Goal: Task Accomplishment & Management: Manage account settings

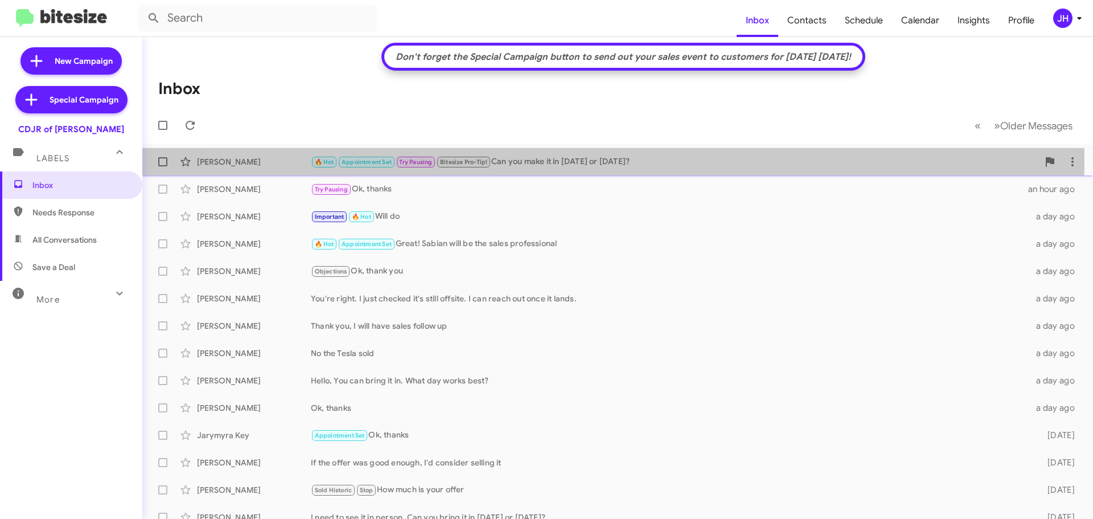
click at [575, 161] on div "🔥 Hot Appointment Set Try Pausing Bitesize Pro-Tip! Can you make it in today or…" at bounding box center [675, 161] width 728 height 13
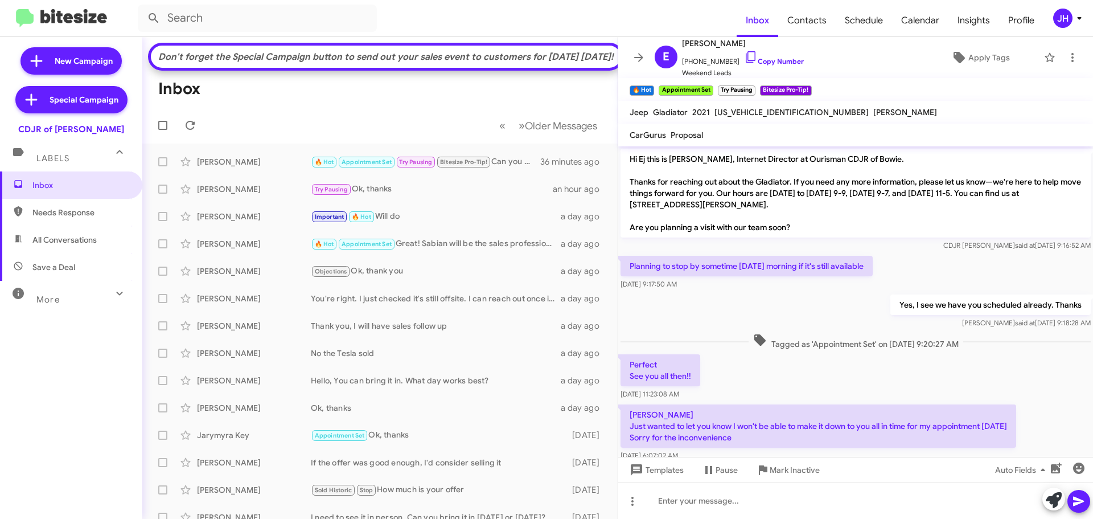
scroll to position [256, 0]
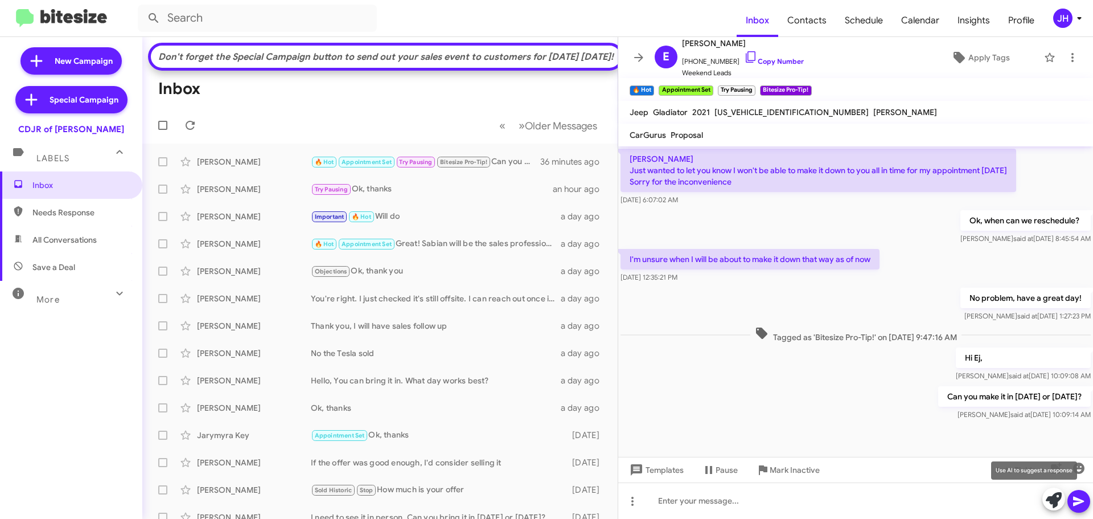
click at [1050, 498] on icon at bounding box center [1054, 500] width 16 height 16
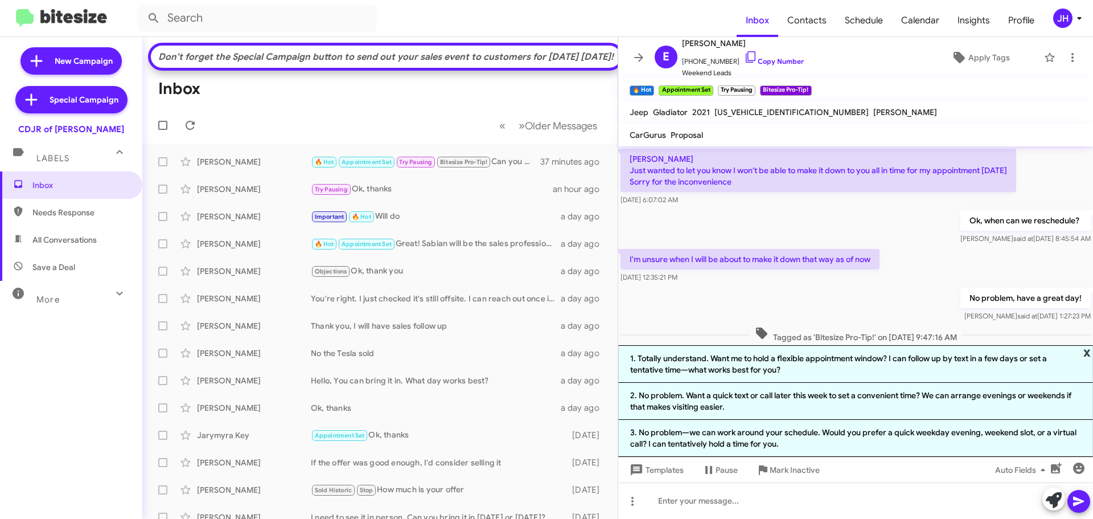
click at [1088, 353] on span "x" at bounding box center [1087, 352] width 7 height 14
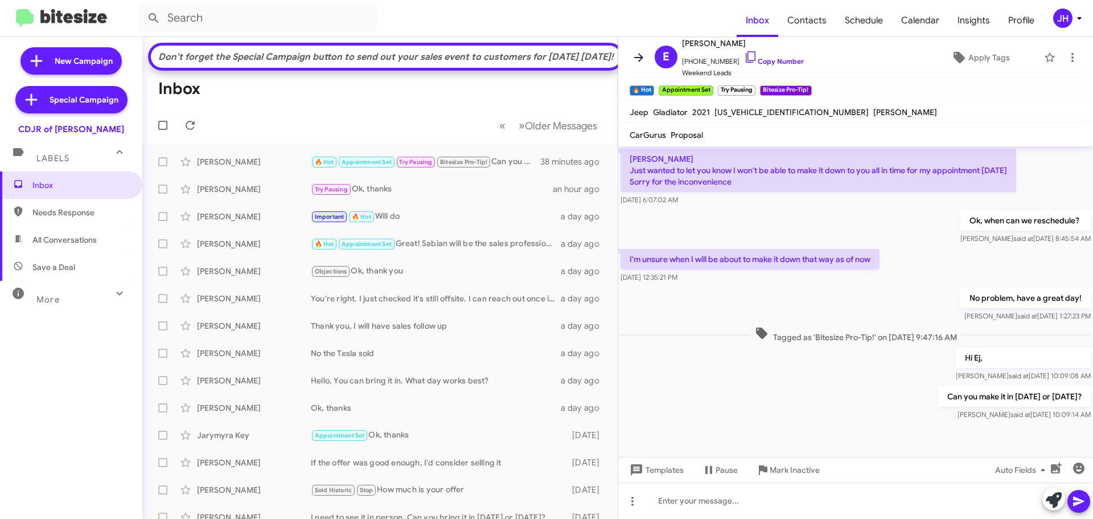
click at [648, 50] on button at bounding box center [639, 57] width 23 height 23
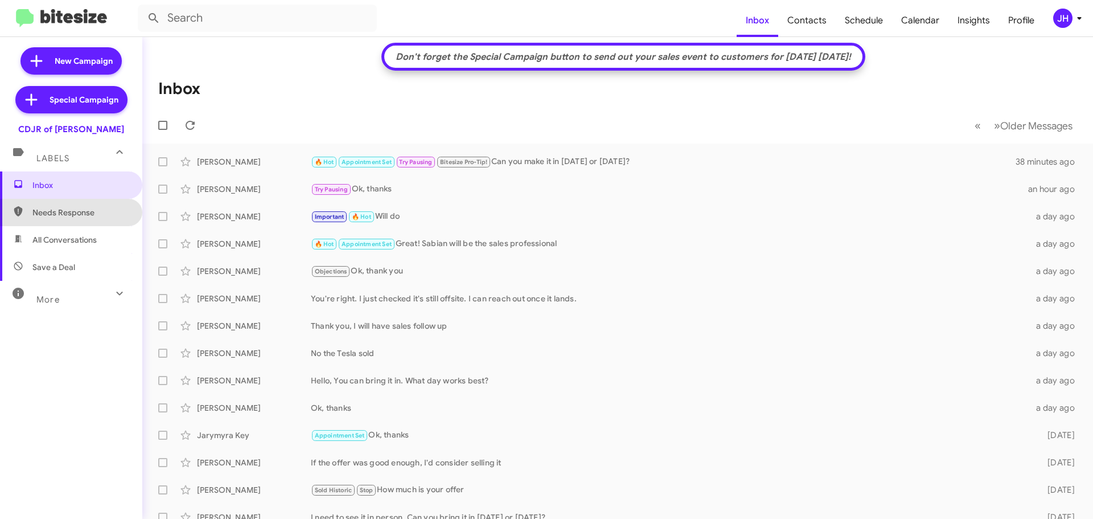
click at [75, 210] on span "Needs Response" at bounding box center [80, 212] width 97 height 11
type input "in:needs-response"
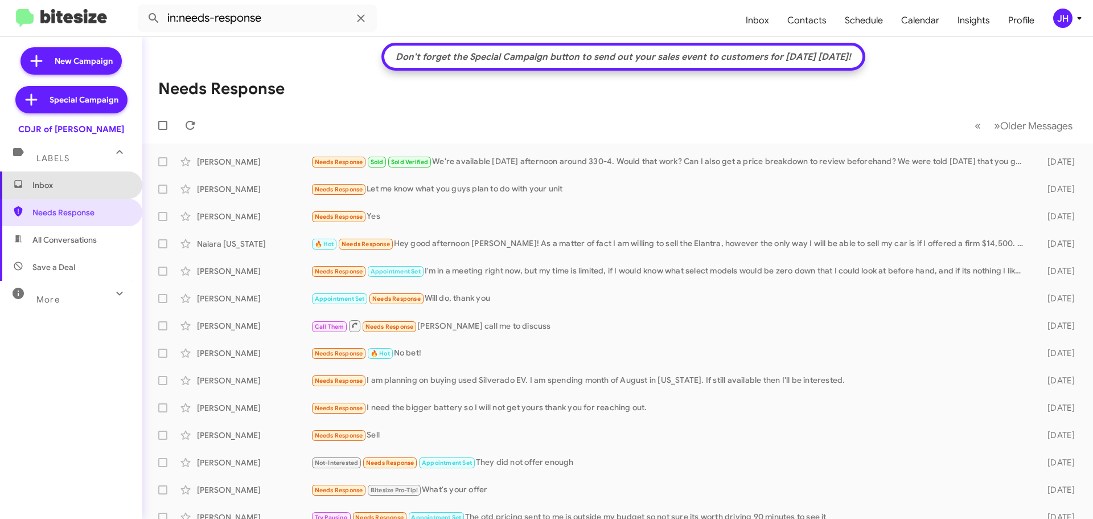
click at [103, 196] on span "Inbox" at bounding box center [71, 184] width 142 height 27
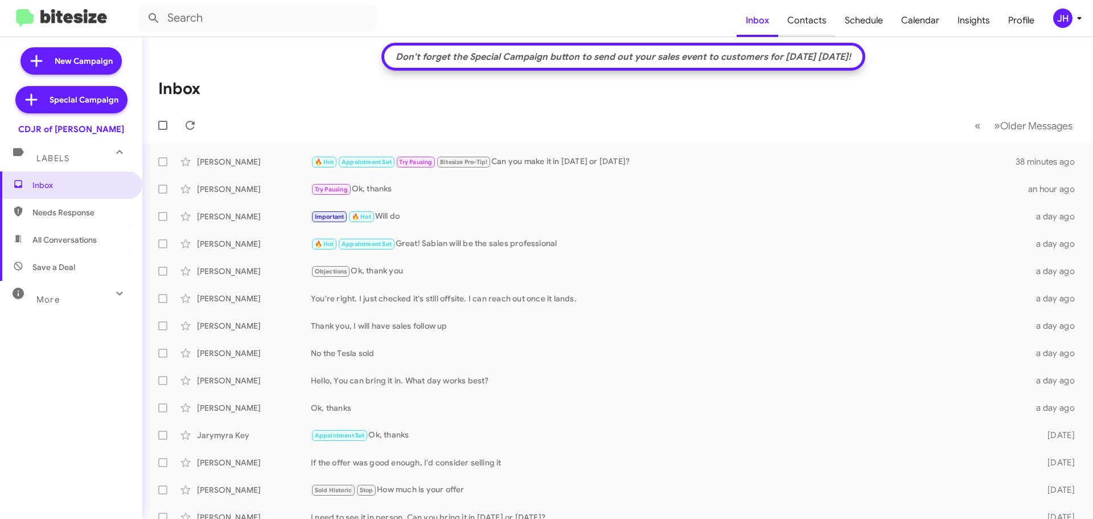
click at [799, 17] on span "Contacts" at bounding box center [807, 20] width 58 height 33
type input "in:groups"
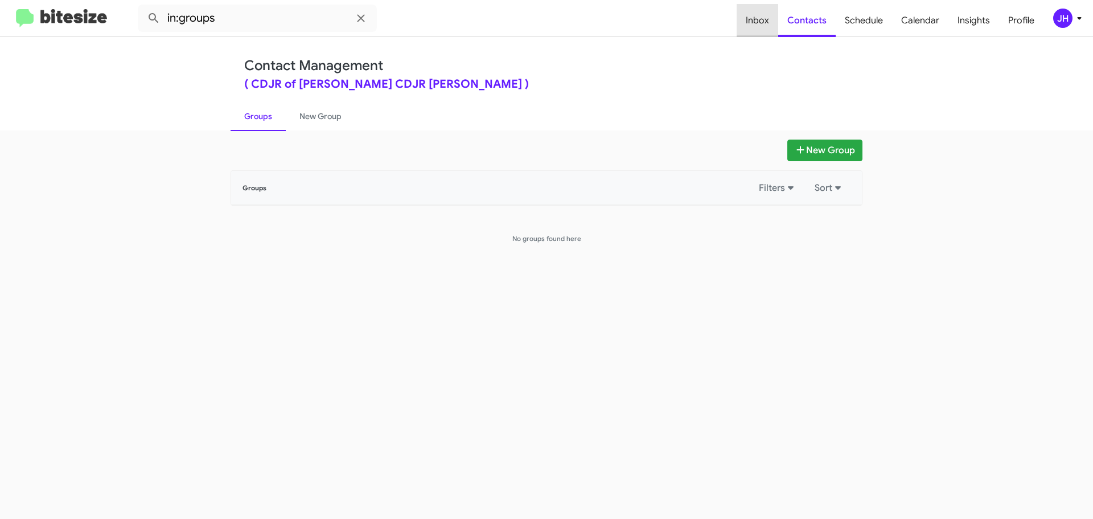
click at [759, 16] on span "Inbox" at bounding box center [758, 20] width 42 height 33
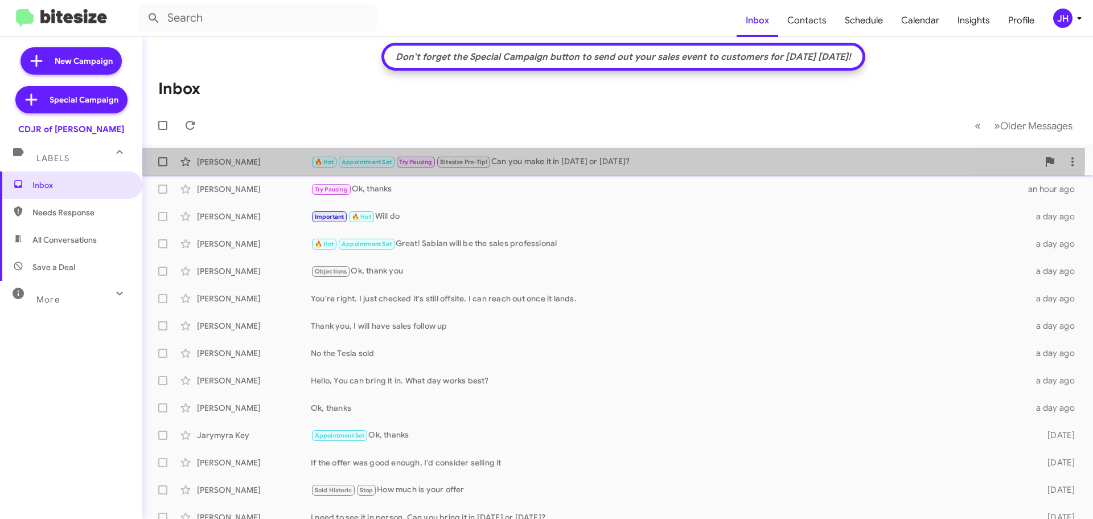
click at [524, 157] on div "🔥 Hot Appointment Set Try Pausing Bitesize Pro-Tip! Can you make it in today or…" at bounding box center [675, 161] width 728 height 13
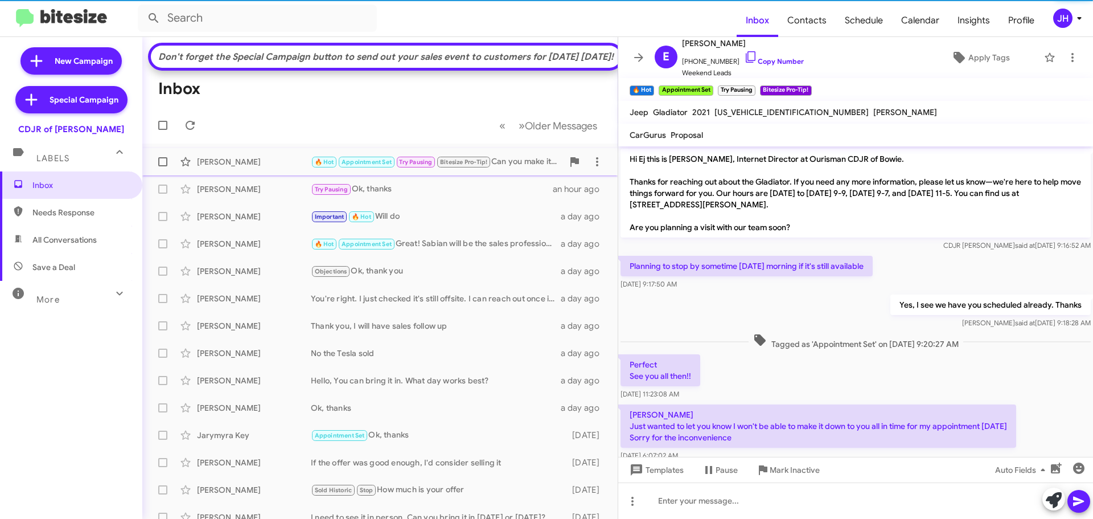
scroll to position [233, 0]
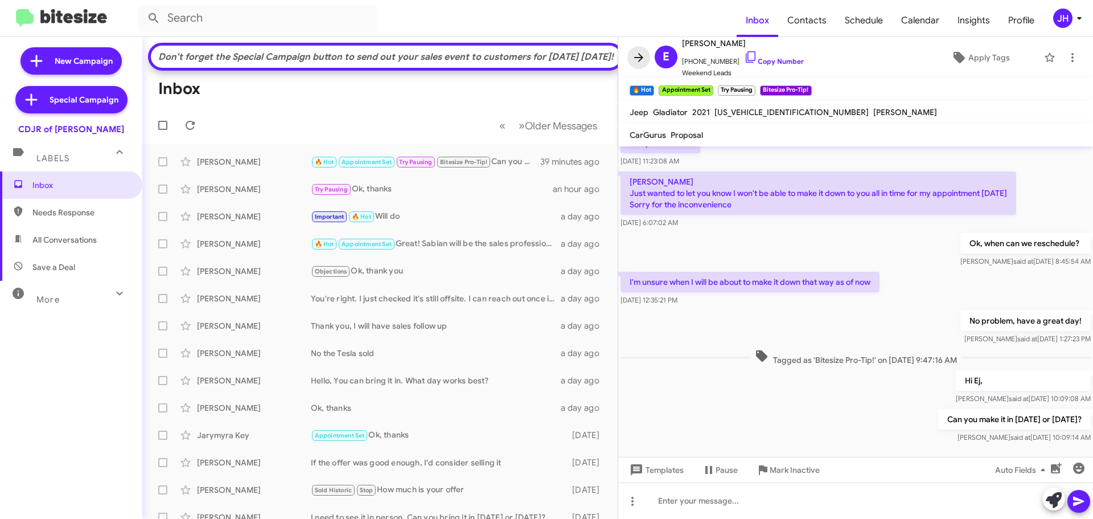
click at [643, 58] on icon at bounding box center [638, 57] width 9 height 9
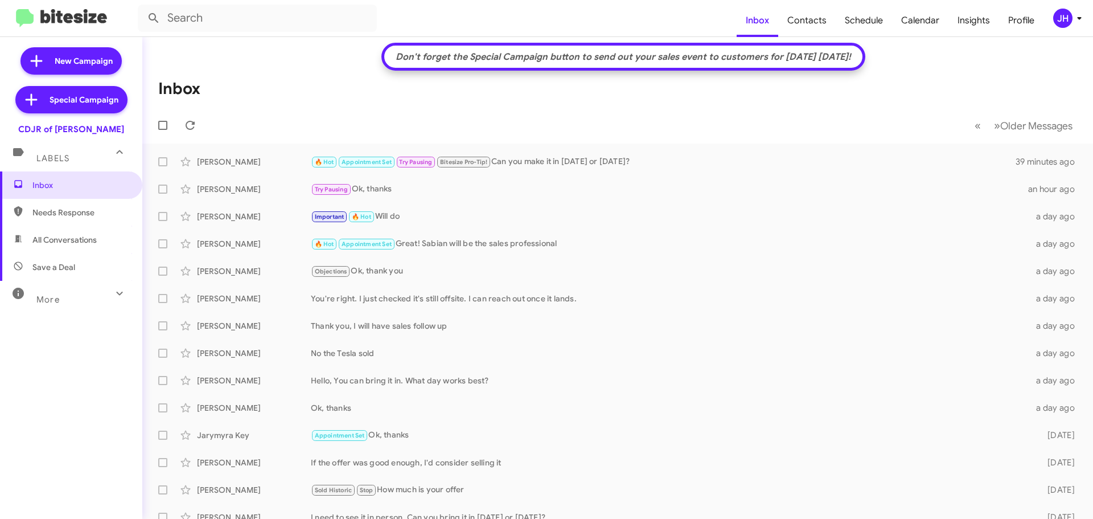
click at [1073, 17] on icon at bounding box center [1080, 18] width 14 height 14
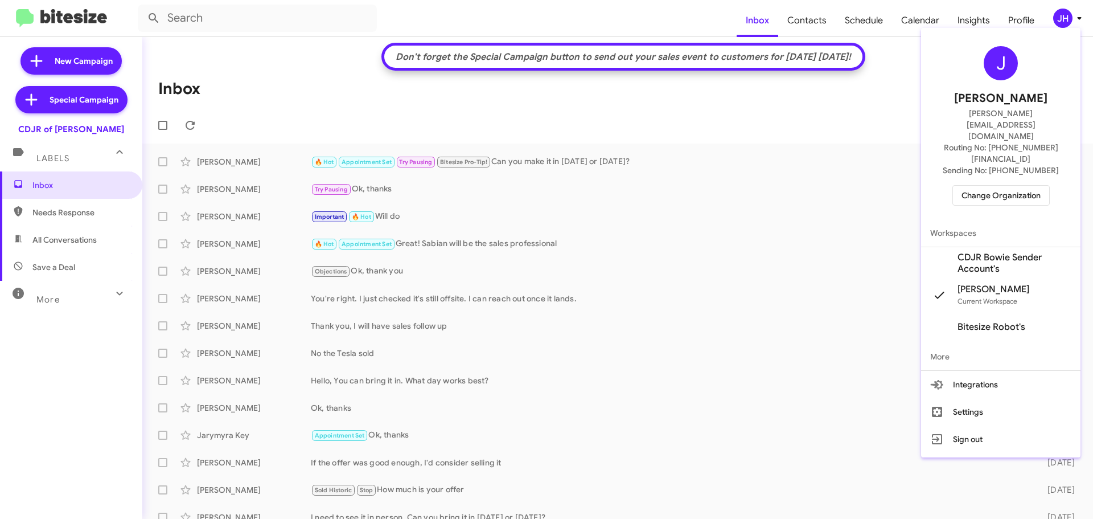
click at [995, 173] on div "J Jacob Henry jacob@bitesize.co Routing No: +1 (240) 533-1200 Sending No: +1 (3…" at bounding box center [1000, 125] width 159 height 187
click at [994, 186] on span "Change Organization" at bounding box center [1001, 195] width 79 height 19
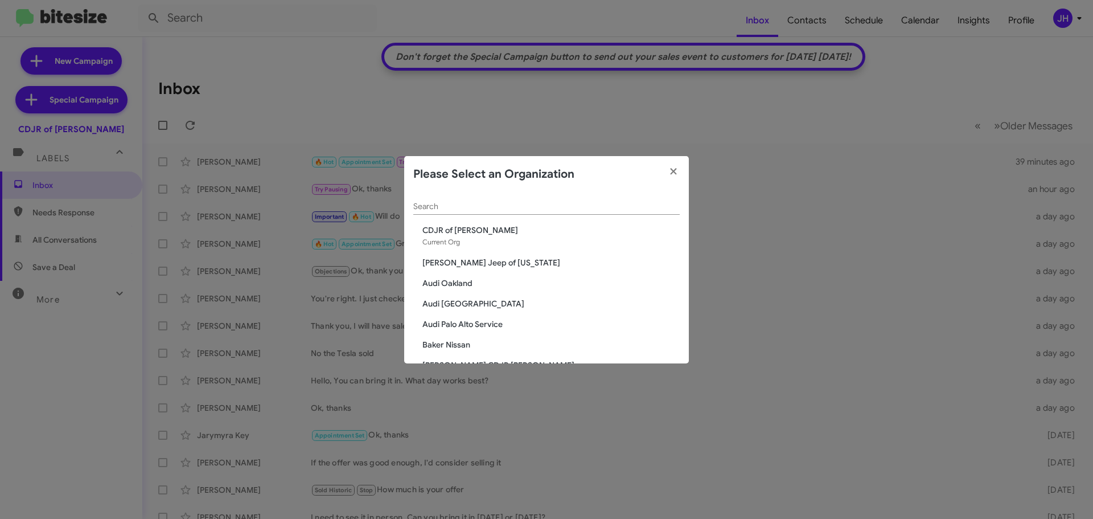
click at [469, 261] on span "[PERSON_NAME] Jeep of [US_STATE]" at bounding box center [551, 262] width 257 height 11
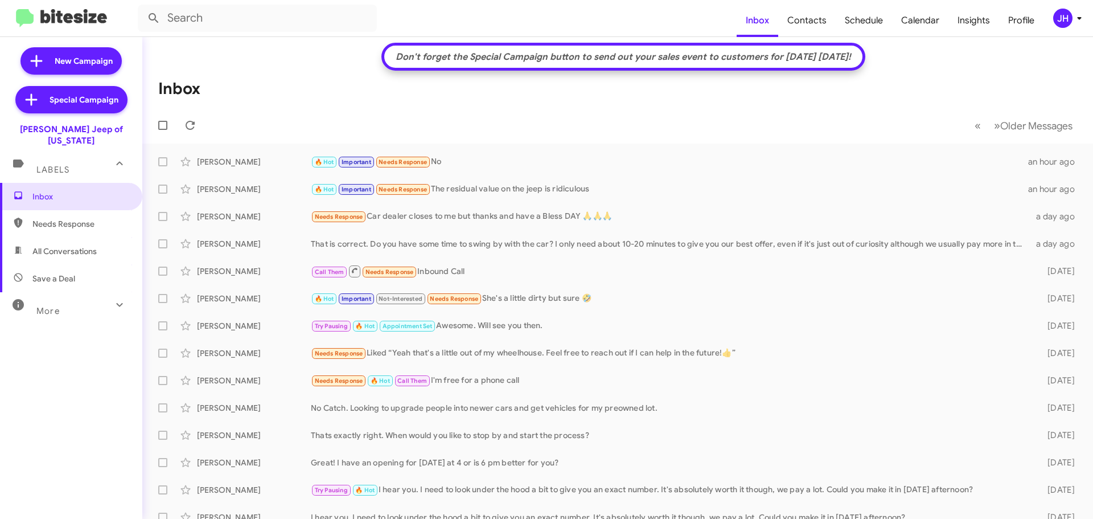
click at [1066, 23] on div "JH" at bounding box center [1062, 18] width 19 height 19
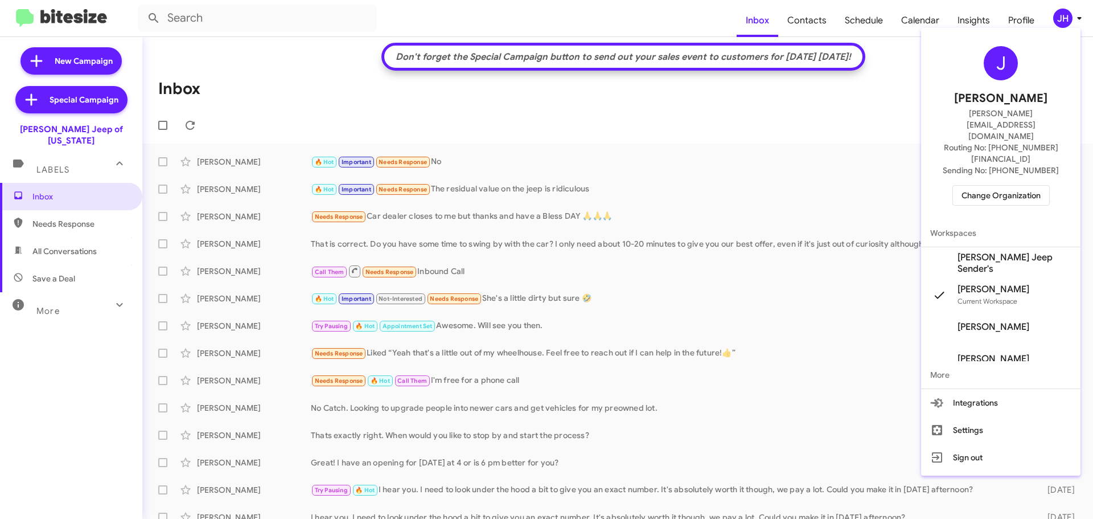
click at [1014, 252] on span "[PERSON_NAME] Jeep Sender's" at bounding box center [1015, 263] width 114 height 23
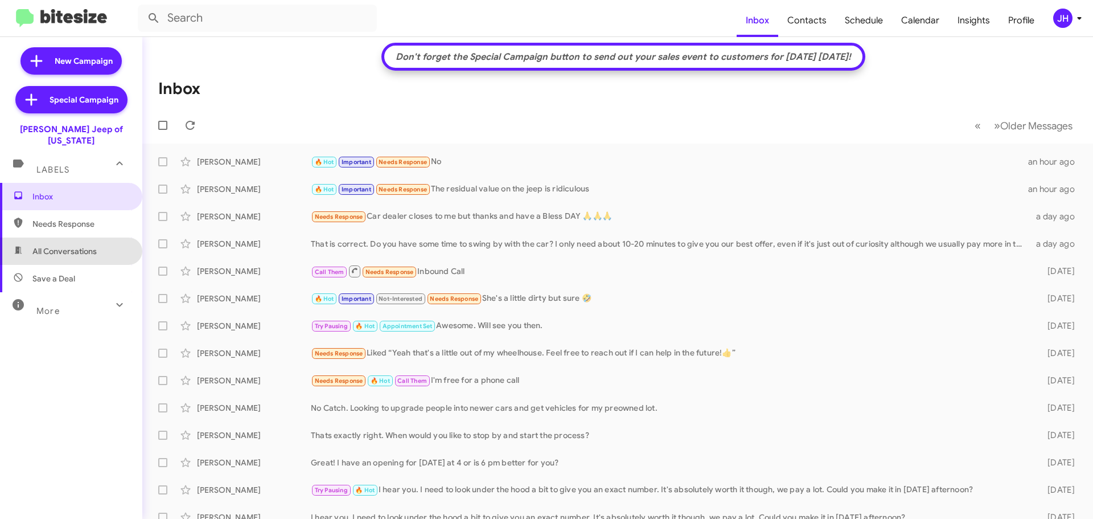
click at [76, 245] on span "All Conversations" at bounding box center [64, 250] width 64 height 11
type input "in:all-conversations"
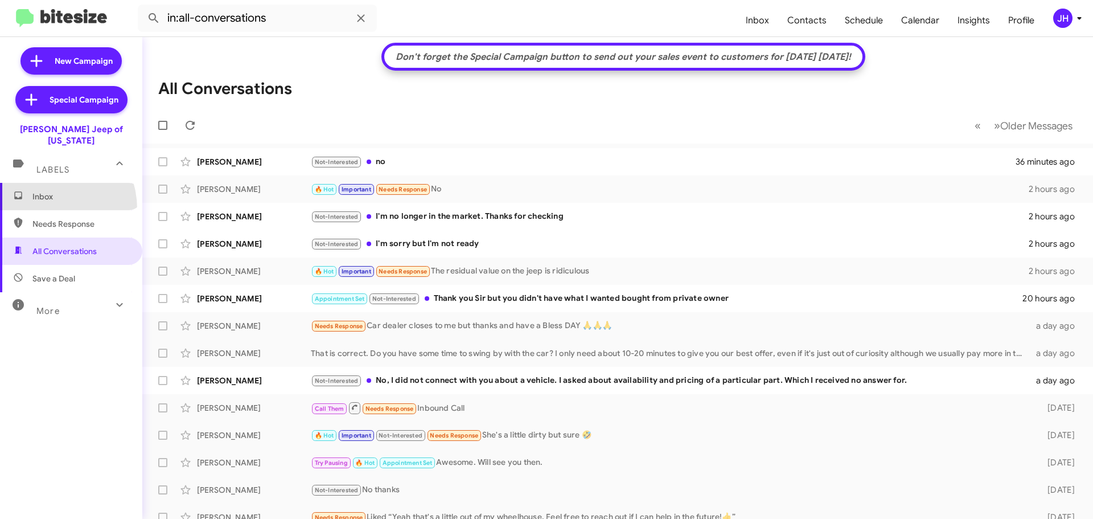
click at [43, 198] on span "Inbox" at bounding box center [71, 196] width 142 height 27
